Goal: Information Seeking & Learning: Learn about a topic

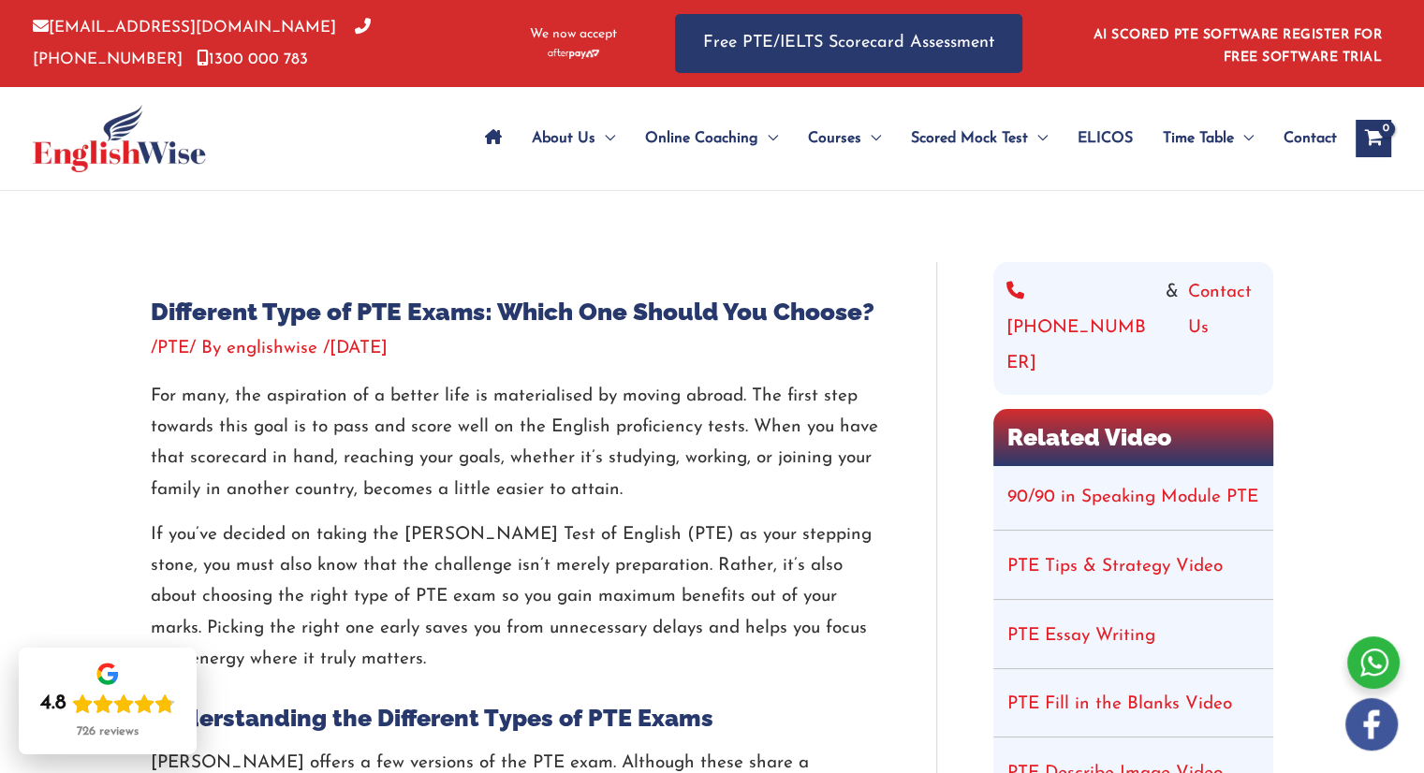
click at [425, 314] on h1 "Different Type of PTE Exams: Which One Should You Choose?" at bounding box center [515, 312] width 729 height 29
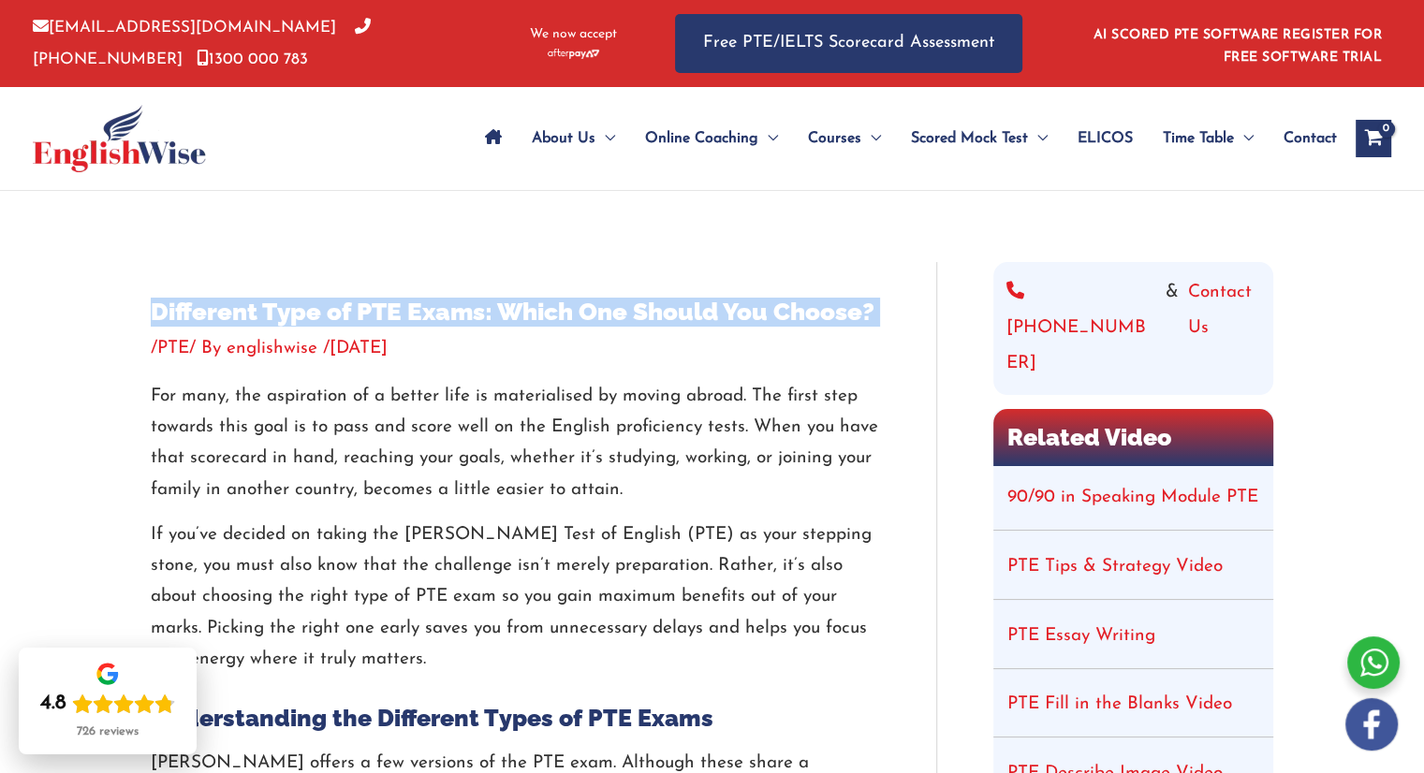
click at [425, 314] on h1 "Different Type of PTE Exams: Which One Should You Choose?" at bounding box center [515, 312] width 729 height 29
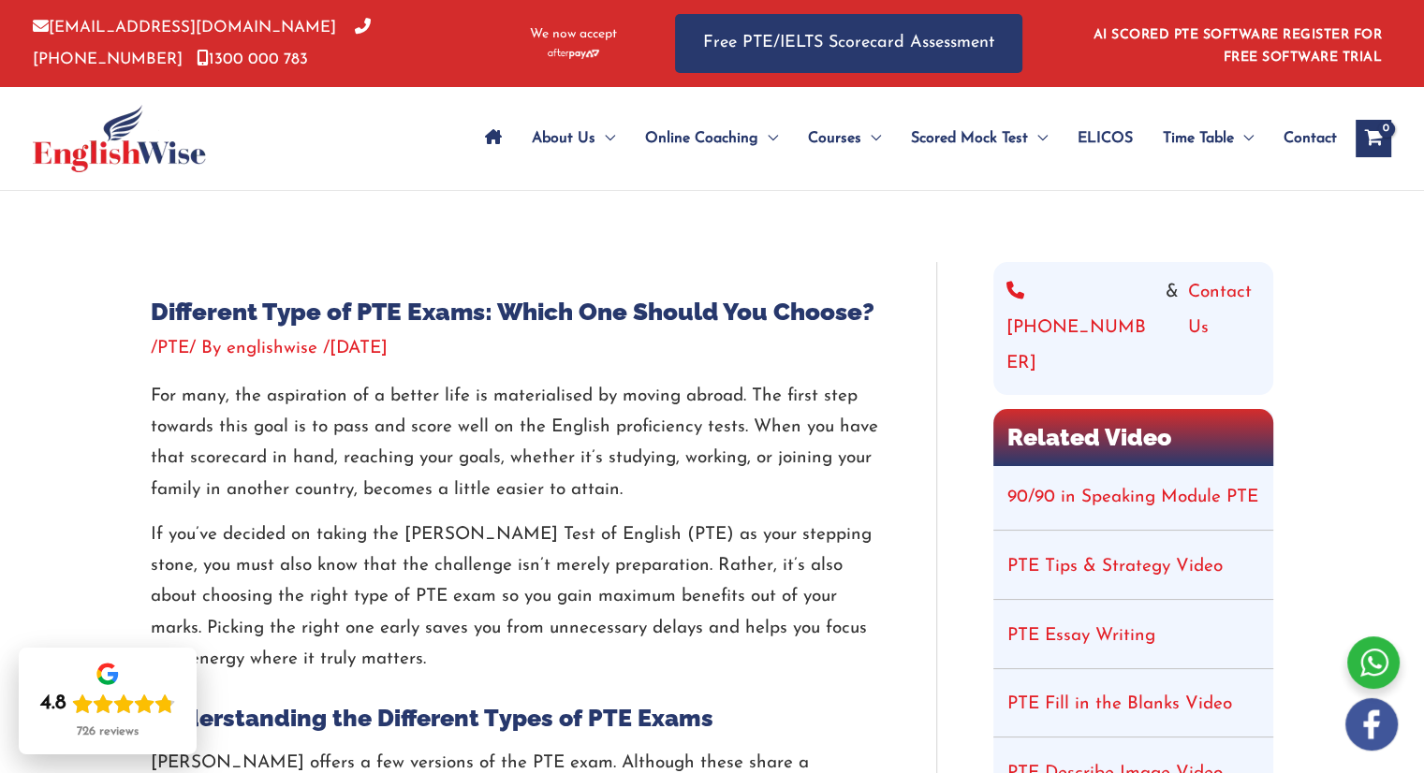
click at [463, 435] on p "For many, the aspiration of a better life is materialised by moving abroad. The…" at bounding box center [515, 443] width 729 height 125
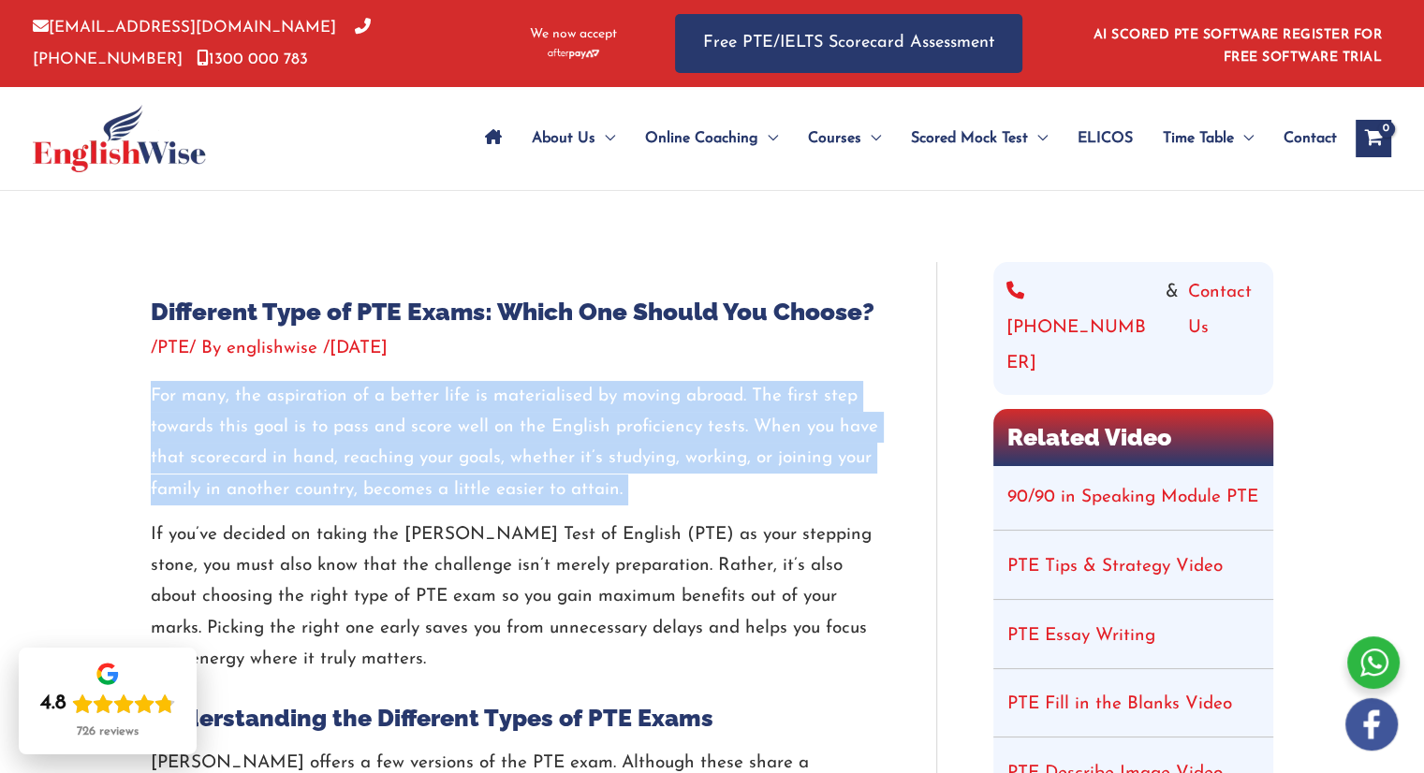
click at [463, 435] on p "For many, the aspiration of a better life is materialised by moving abroad. The…" at bounding box center [515, 443] width 729 height 125
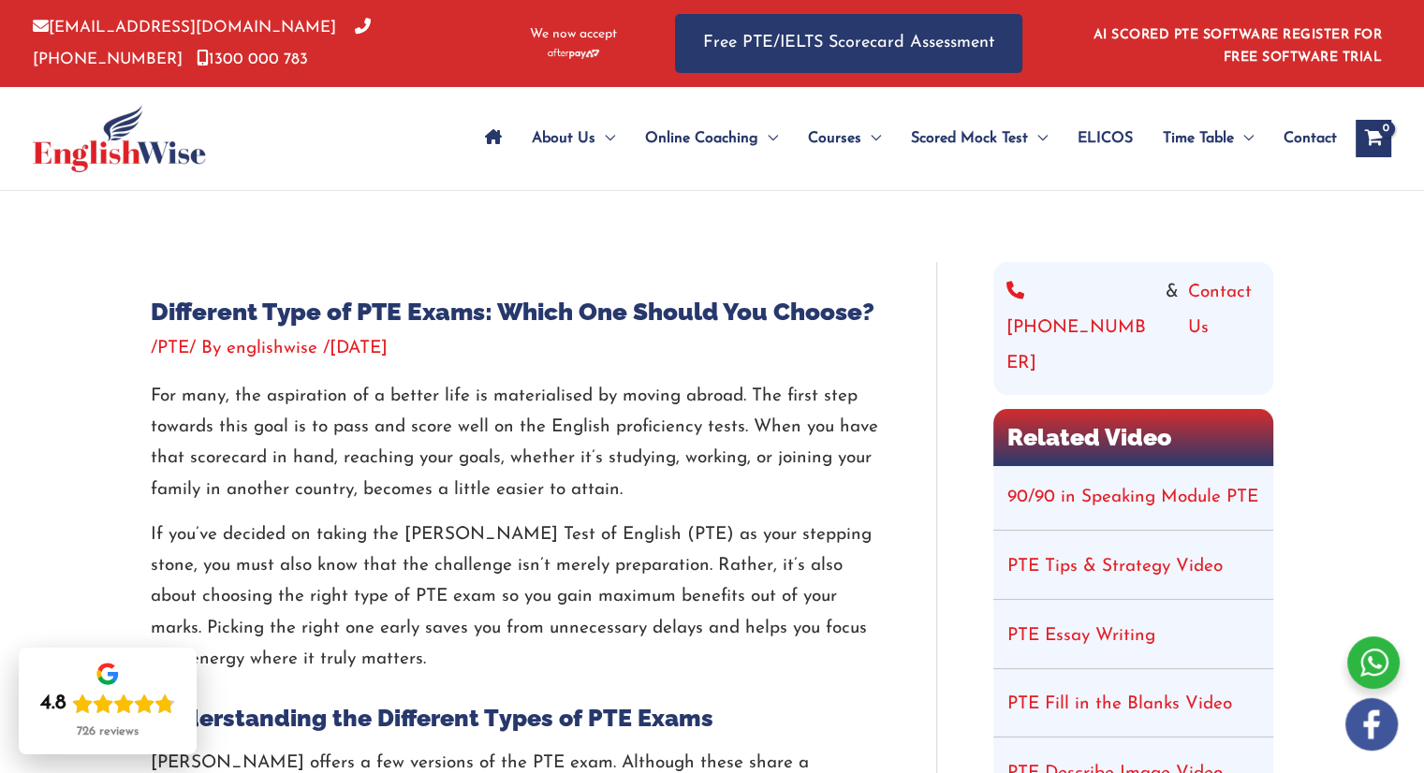
click at [621, 307] on h1 "Different Type of PTE Exams: Which One Should You Choose?" at bounding box center [515, 312] width 729 height 29
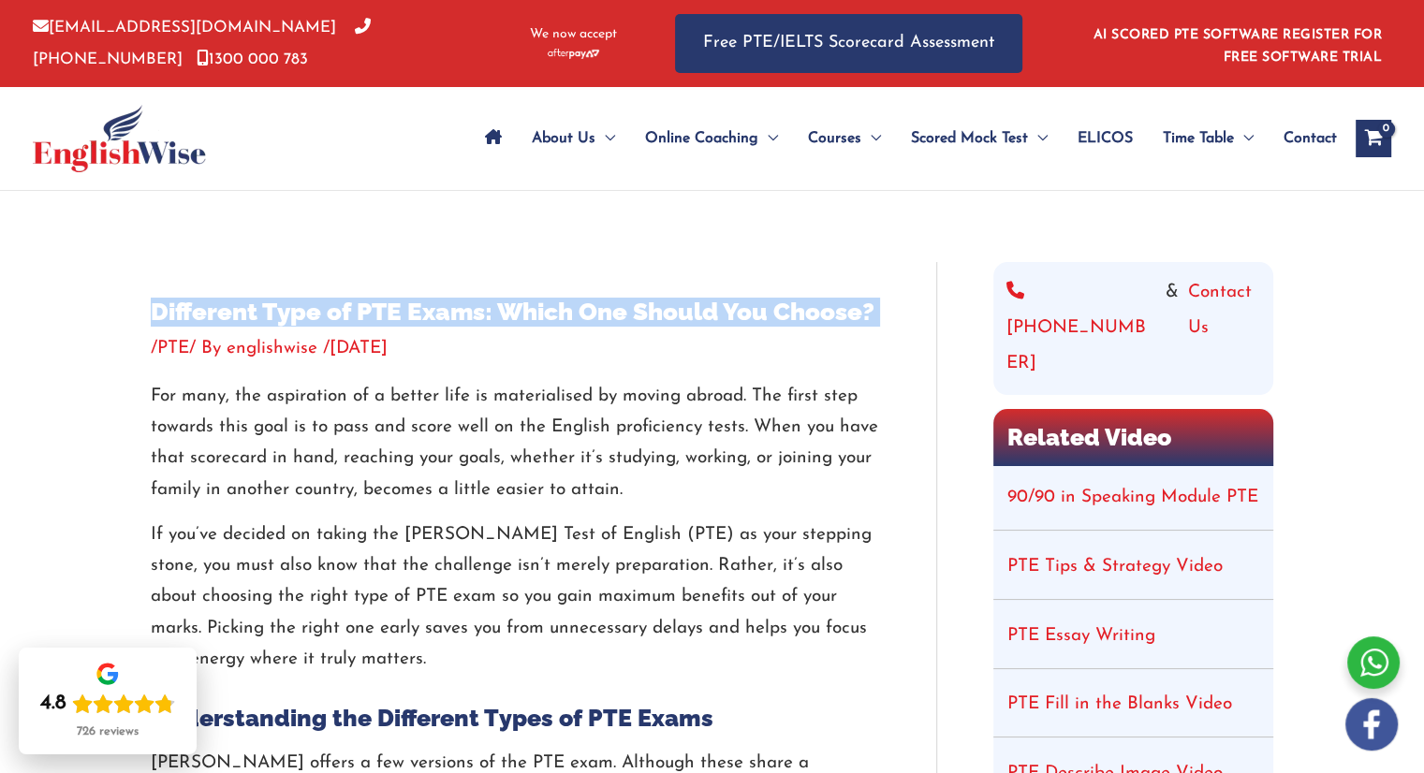
click at [621, 307] on h1 "Different Type of PTE Exams: Which One Should You Choose?" at bounding box center [515, 312] width 729 height 29
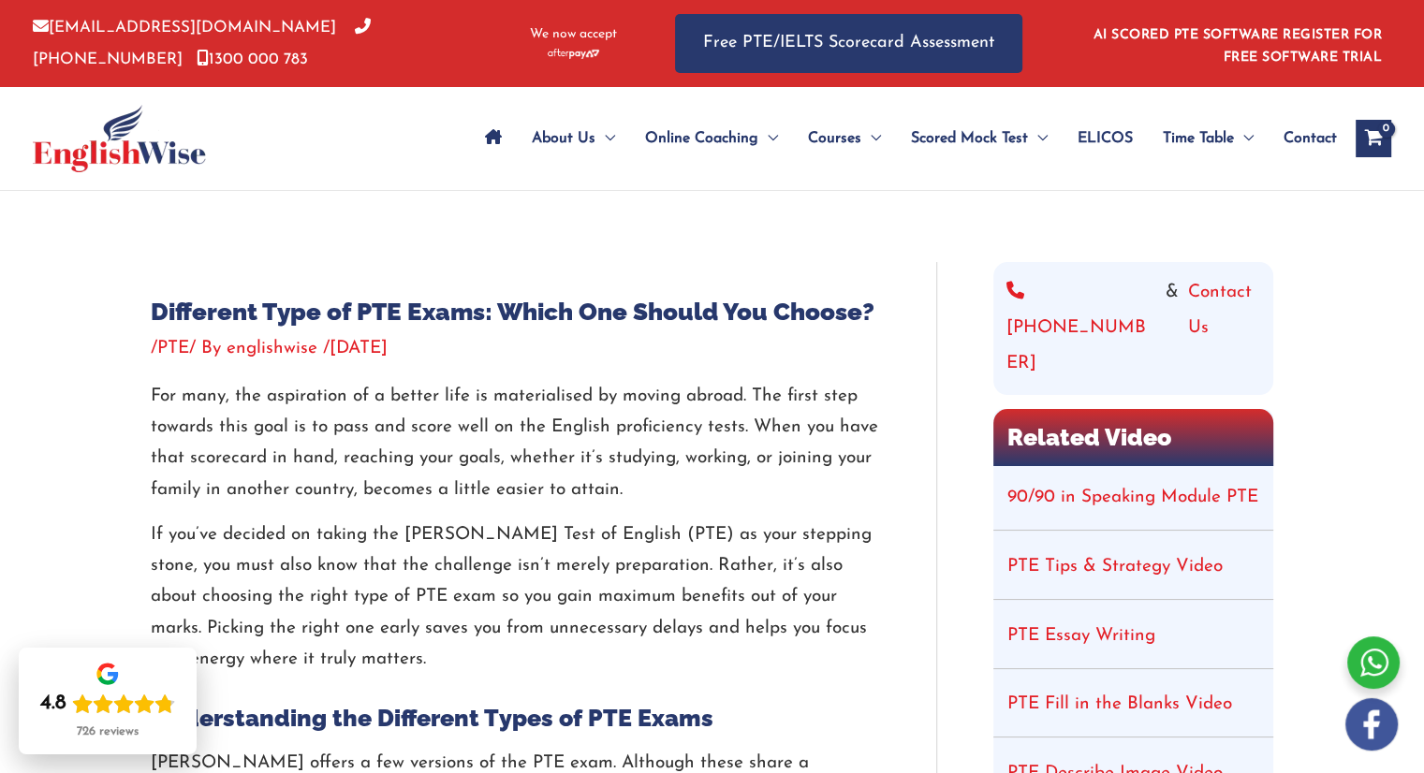
click at [601, 436] on p "For many, the aspiration of a better life is materialised by moving abroad. The…" at bounding box center [515, 443] width 729 height 125
